Goal: Task Accomplishment & Management: Manage account settings

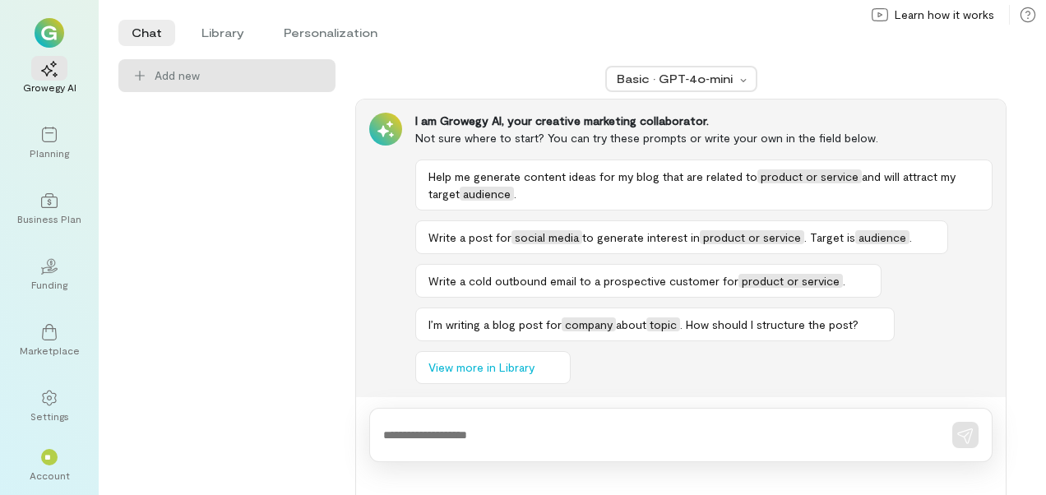
click at [59, 466] on div "**" at bounding box center [49, 456] width 36 height 25
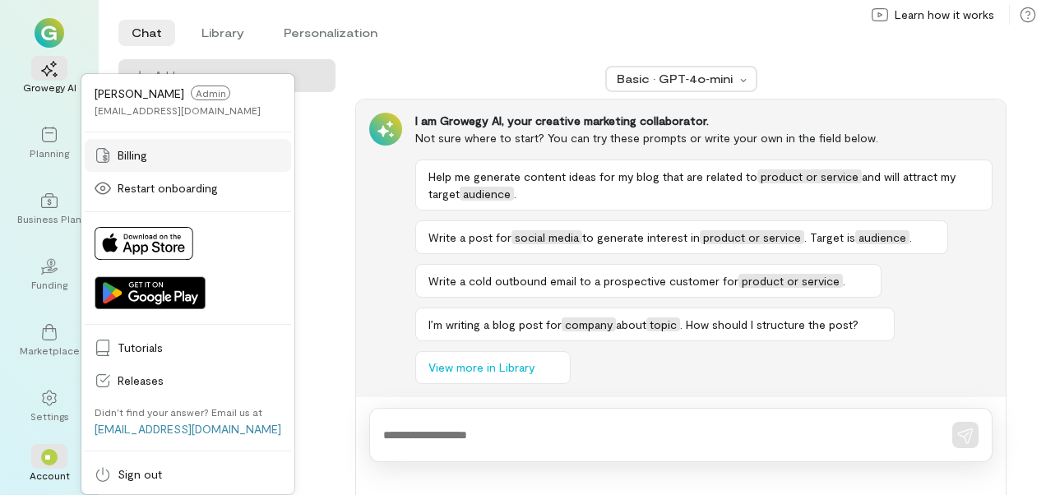
click at [134, 156] on span "Billing" at bounding box center [200, 155] width 164 height 16
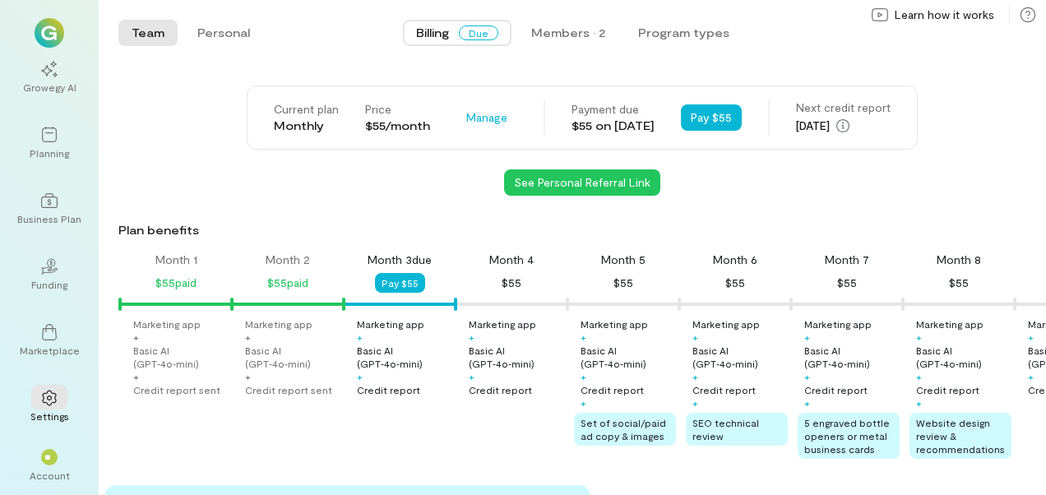
scroll to position [0, 56]
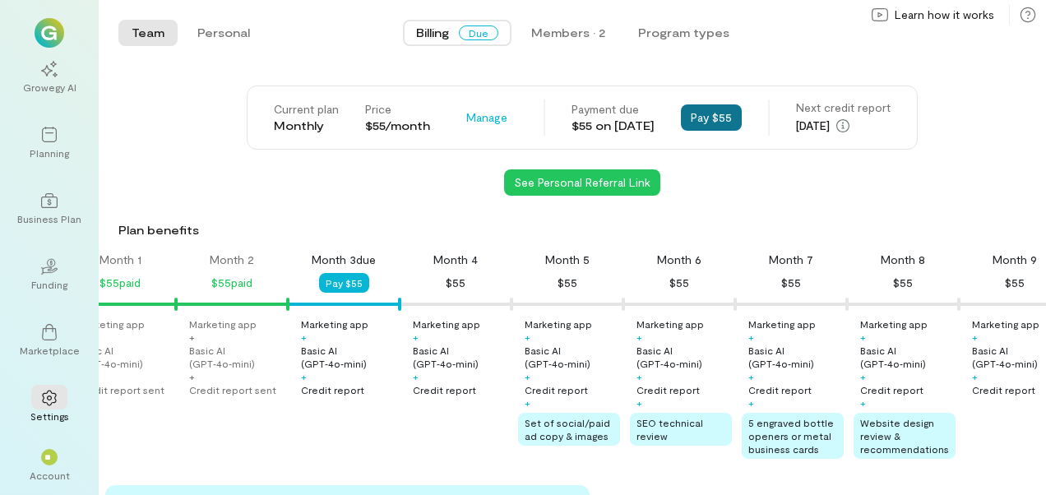
click at [718, 129] on button "Pay $55" at bounding box center [711, 117] width 61 height 26
